Goal: Participate in discussion: Engage in conversation with other users on a specific topic

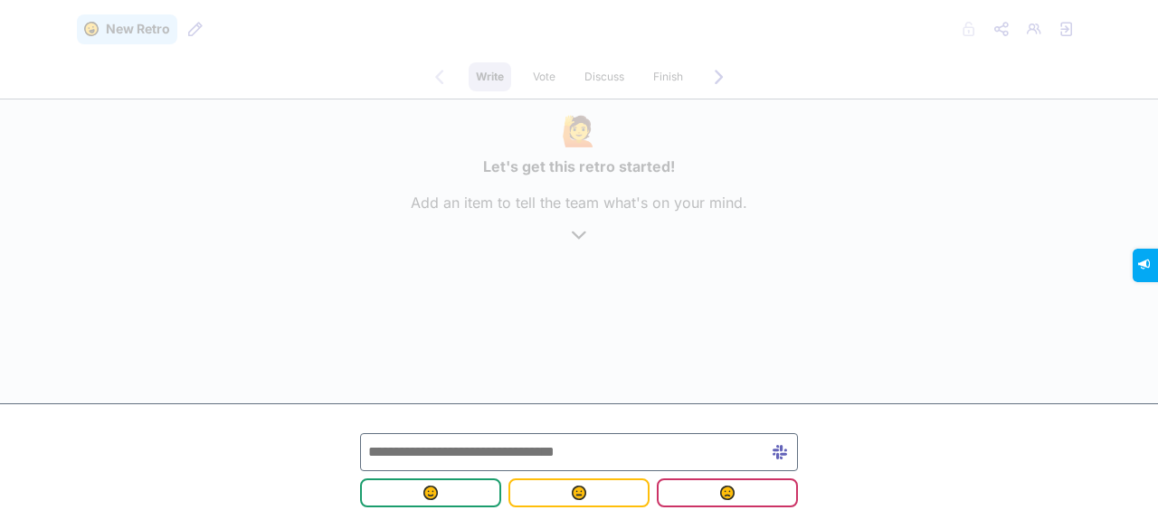
click at [481, 459] on input "text" at bounding box center [579, 453] width 438 height 38
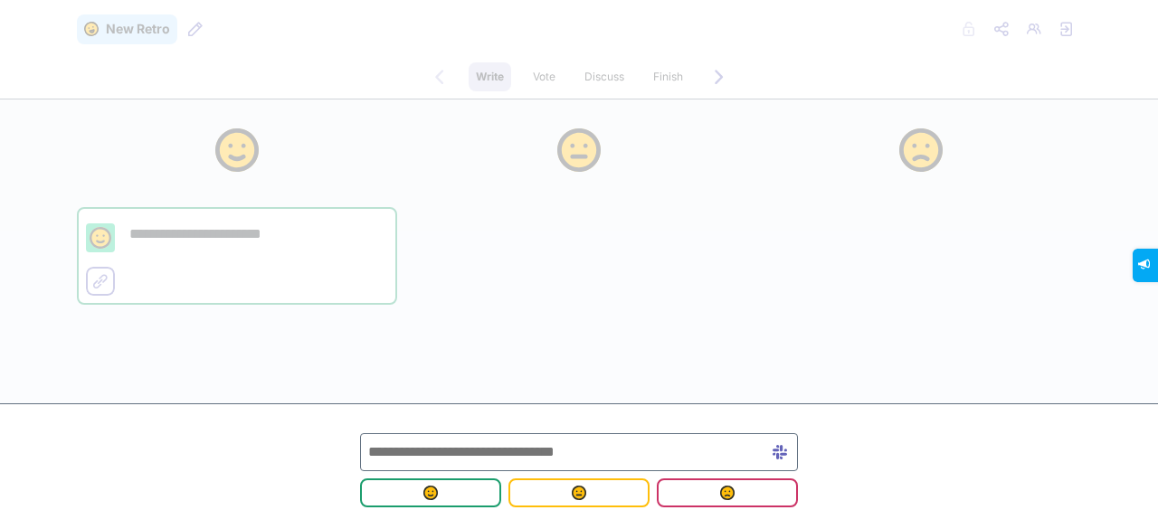
scroll to position [14, 0]
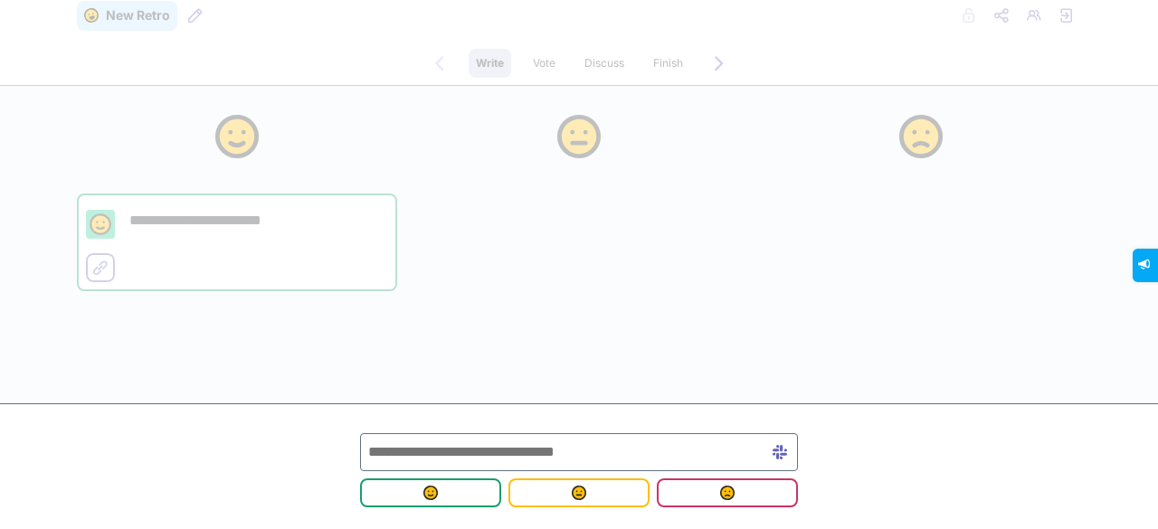
type input "*"
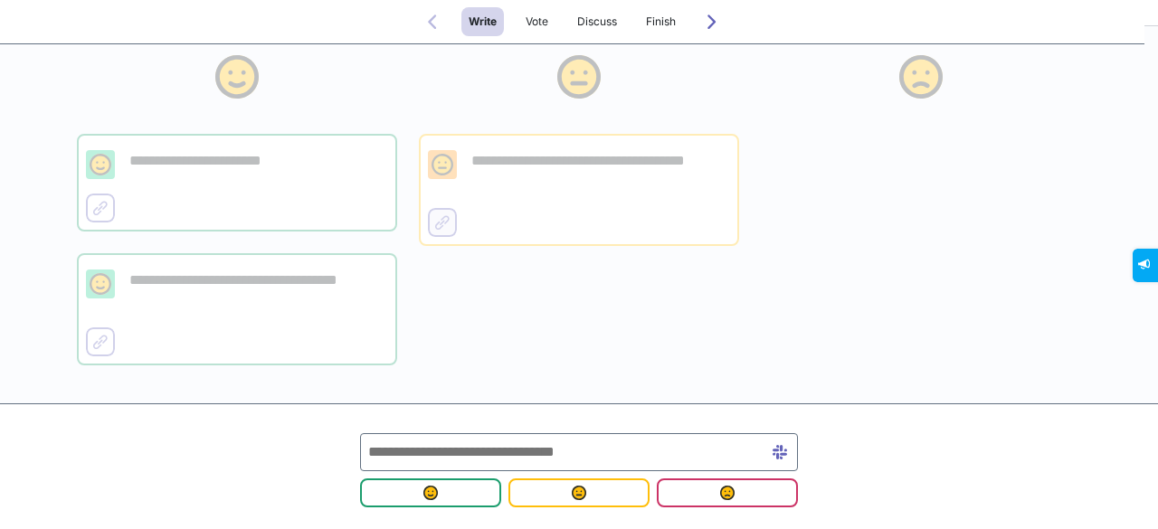
scroll to position [74, 0]
click at [399, 452] on input "text" at bounding box center [579, 453] width 438 height 38
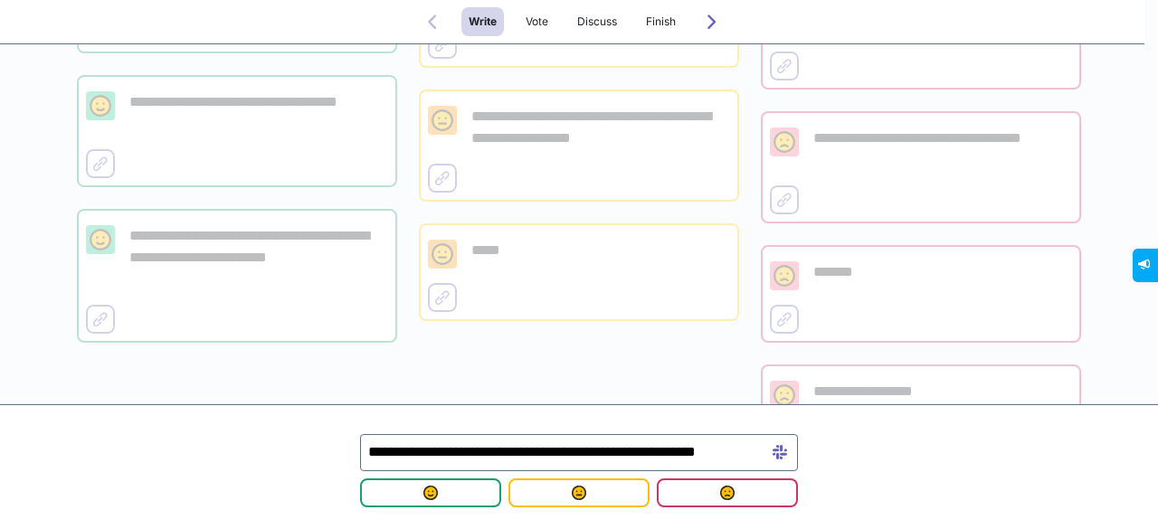
scroll to position [0, 45]
type input "**********"
click at [406, 491] on span "submit" at bounding box center [431, 493] width 112 height 14
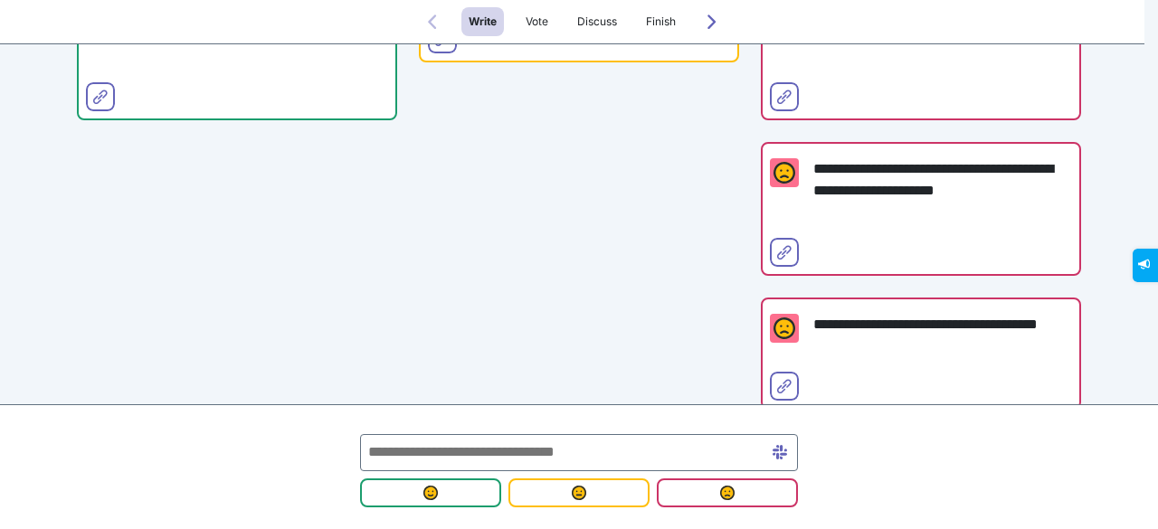
scroll to position [1002, 0]
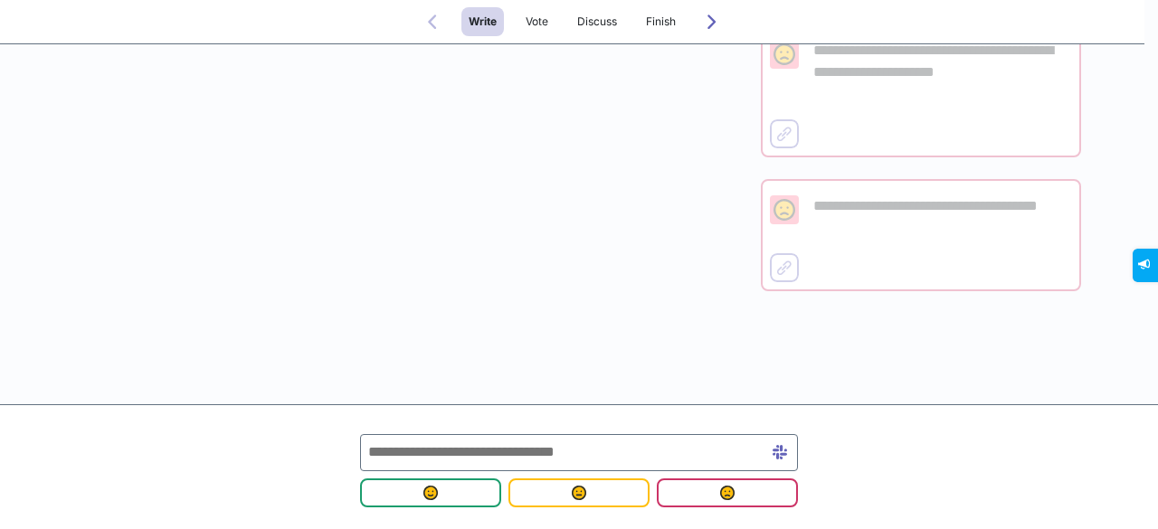
click at [381, 443] on input "text" at bounding box center [579, 452] width 438 height 37
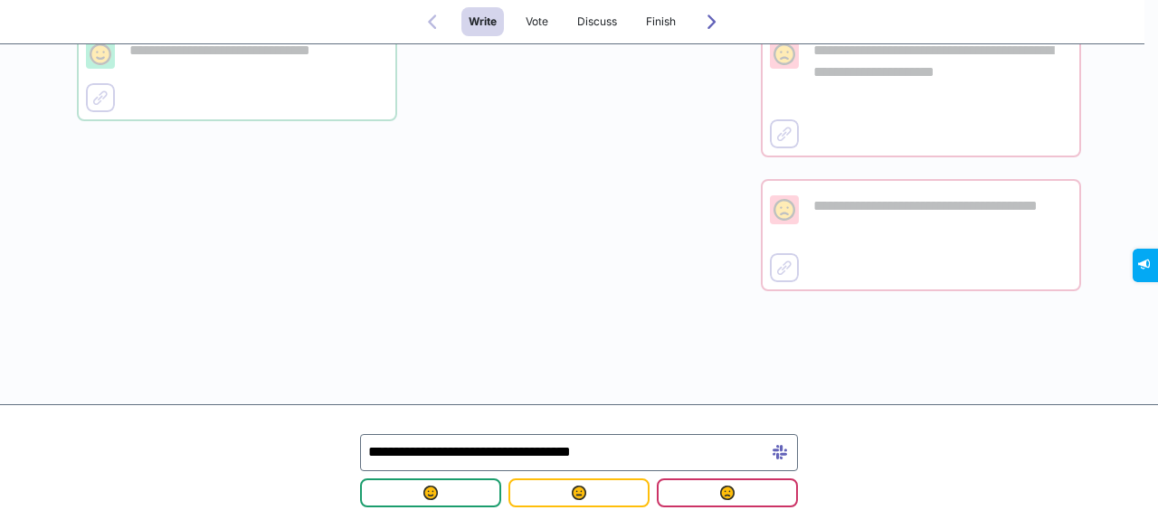
scroll to position [882, 0]
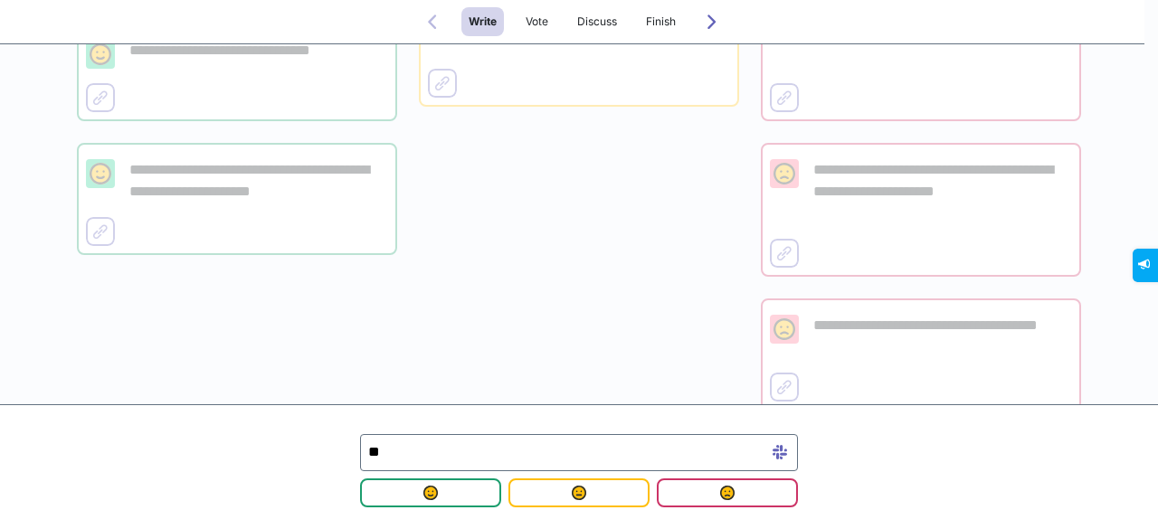
type input "*"
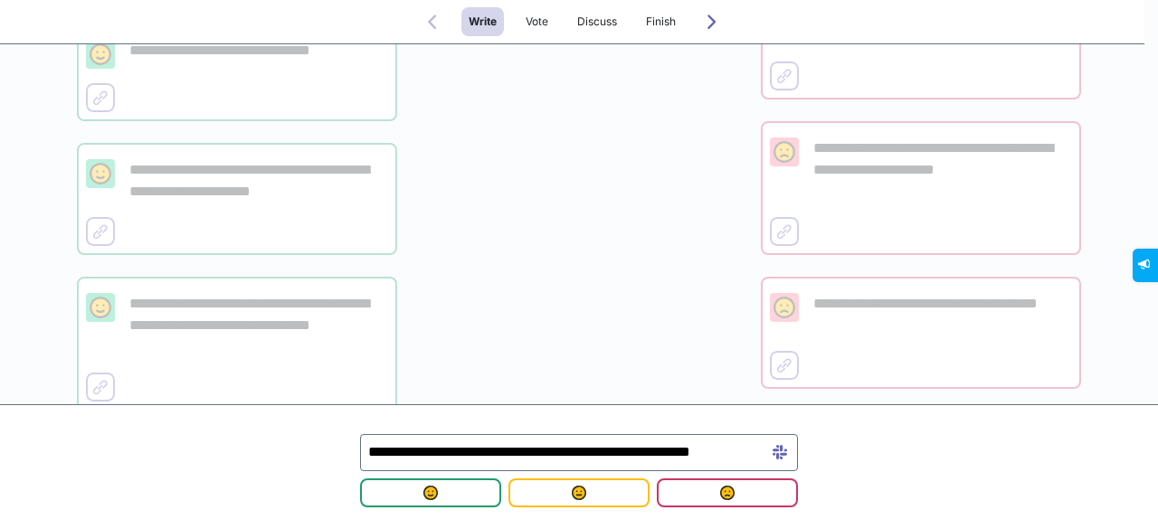
scroll to position [0, 42]
type input "**********"
click at [418, 495] on span "submit" at bounding box center [431, 493] width 112 height 14
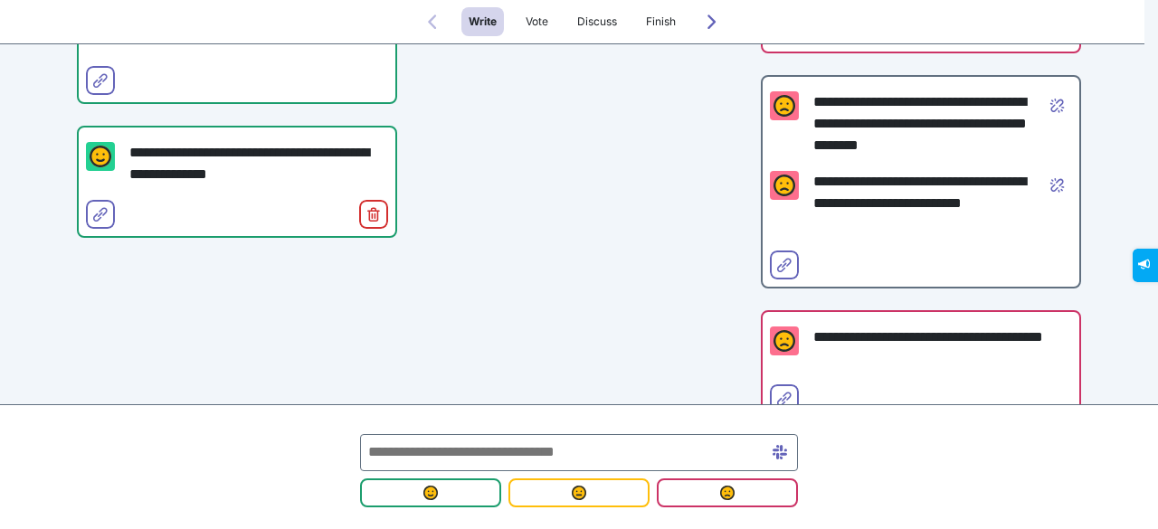
scroll to position [1149, 0]
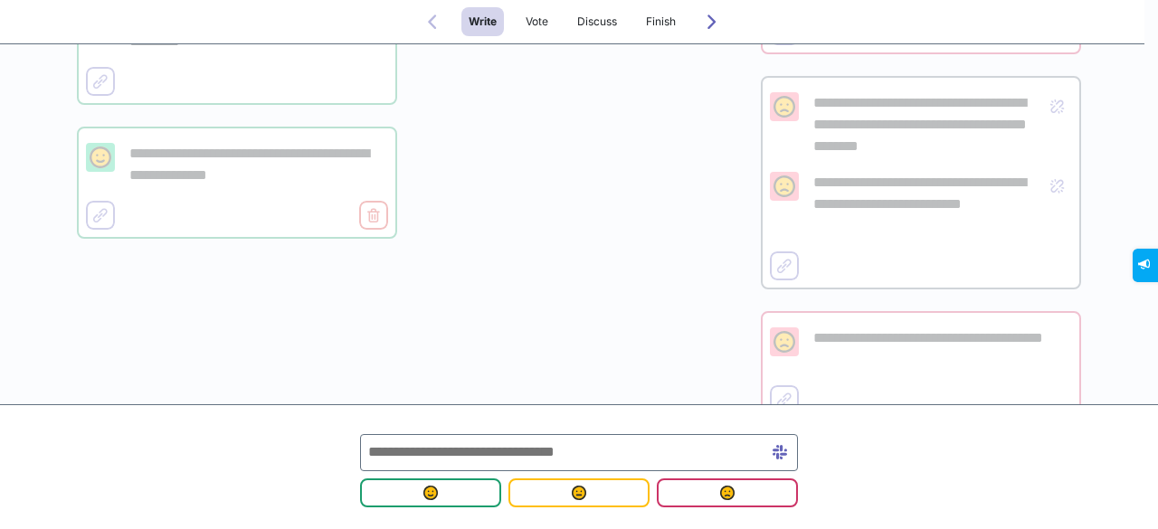
click at [504, 444] on input "text" at bounding box center [579, 452] width 438 height 37
type input "*"
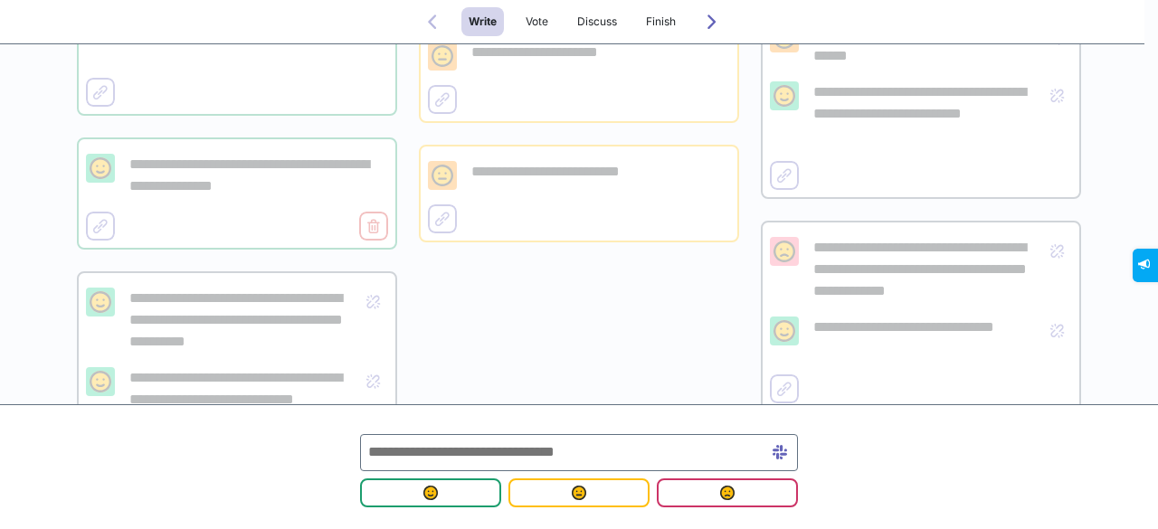
scroll to position [480, 0]
